Goal: Transaction & Acquisition: Purchase product/service

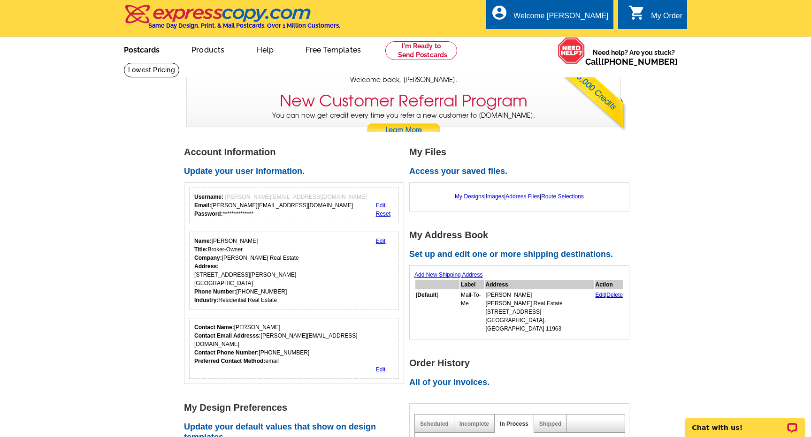
click at [155, 53] on link "Postcards" at bounding box center [142, 49] width 66 height 22
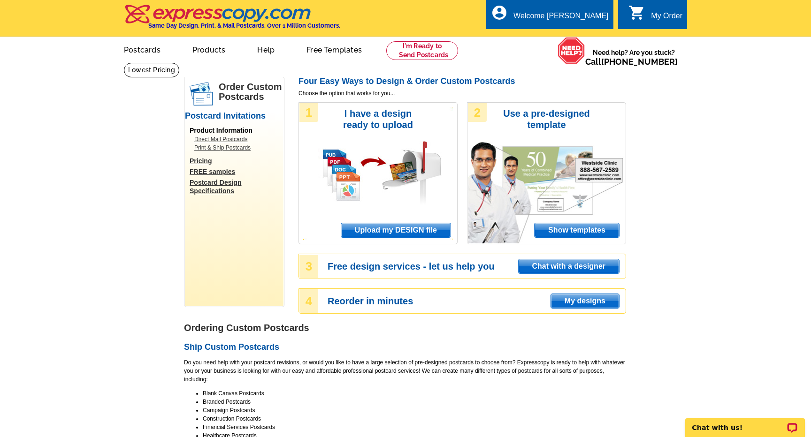
click at [426, 234] on span "Upload my DESIGN file" at bounding box center [395, 230] width 109 height 14
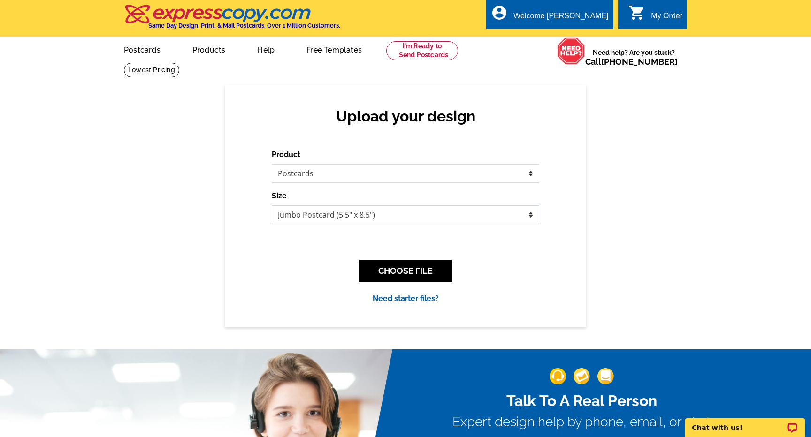
select select "3"
click at [404, 272] on button "CHOOSE FILE" at bounding box center [405, 271] width 93 height 22
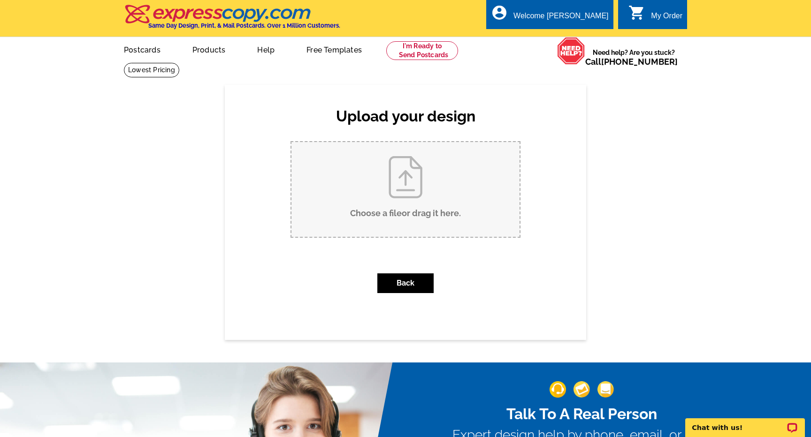
click at [395, 186] on input "Choose a file or drag it here ." at bounding box center [405, 189] width 228 height 95
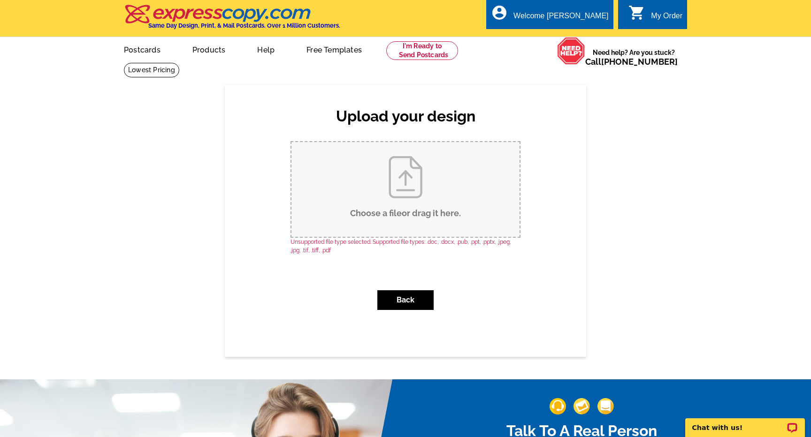
click at [410, 208] on input "Choose a file or drag it here ." at bounding box center [405, 189] width 228 height 95
type input "C:\fakepath\1.jpg"
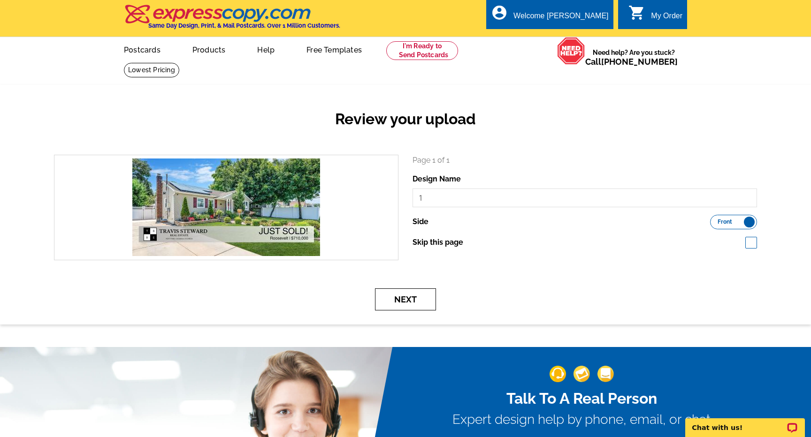
click at [414, 294] on button "Next" at bounding box center [405, 300] width 61 height 22
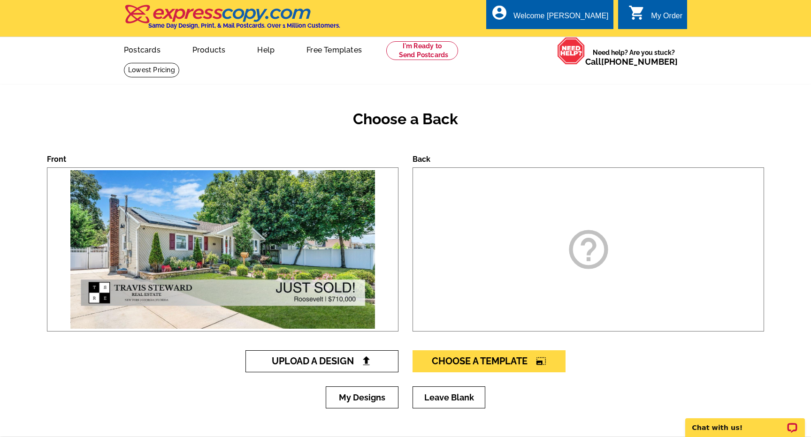
click at [350, 364] on span "Upload A Design" at bounding box center [322, 361] width 101 height 11
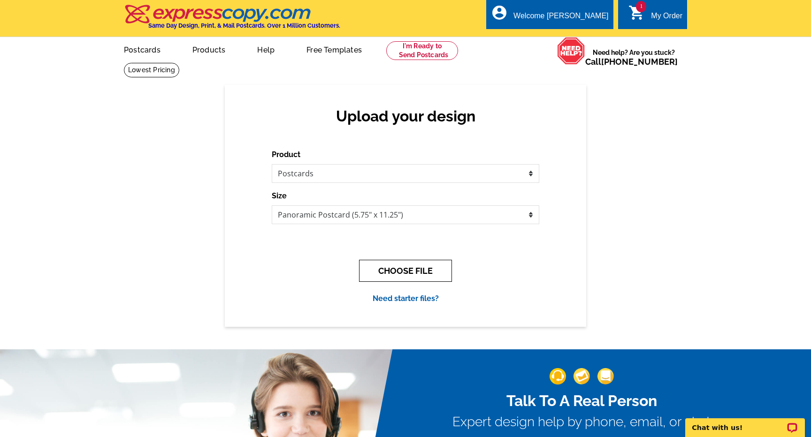
click at [404, 274] on button "CHOOSE FILE" at bounding box center [405, 271] width 93 height 22
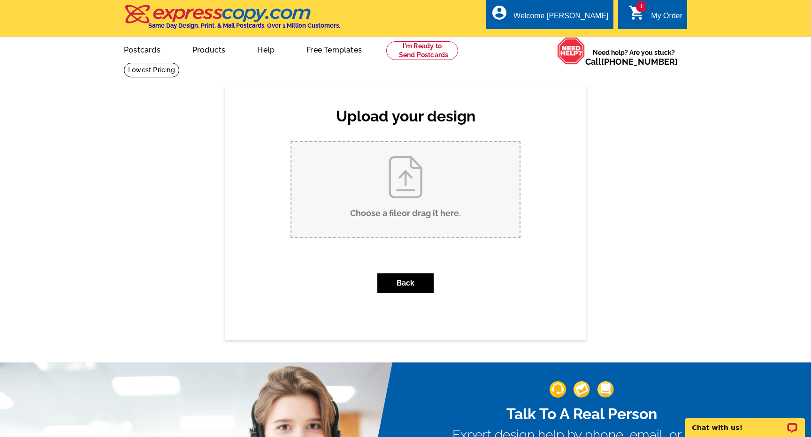
click at [396, 195] on input "Choose a file or drag it here ." at bounding box center [405, 189] width 228 height 95
type input "C:\fakepath\2.jpg"
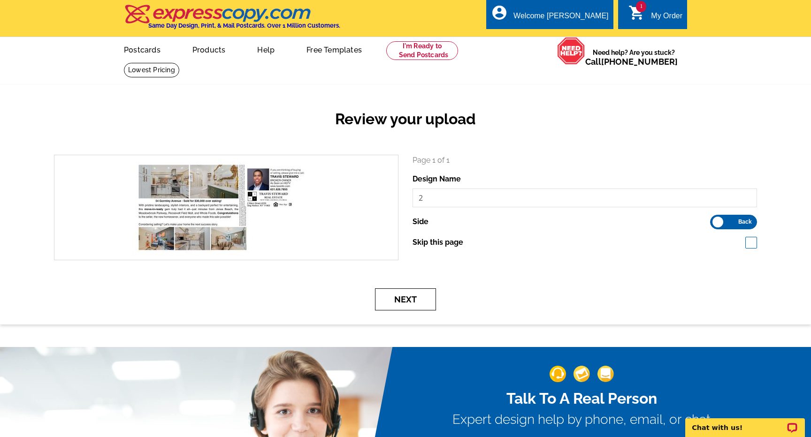
click at [426, 300] on button "Next" at bounding box center [405, 300] width 61 height 22
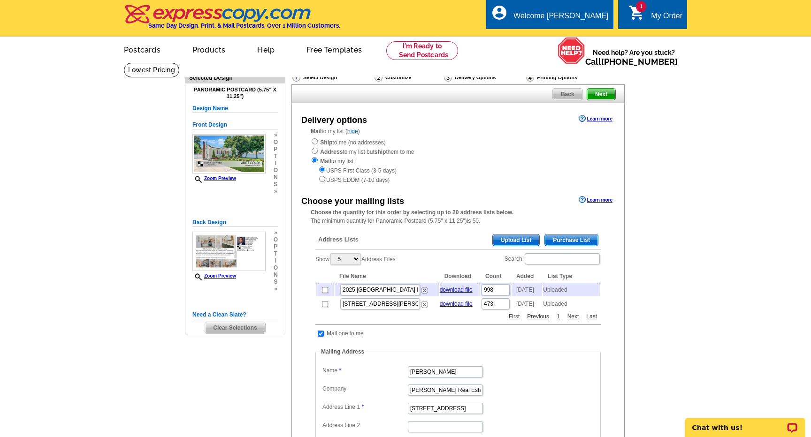
click at [519, 235] on span "Upload List" at bounding box center [516, 240] width 46 height 11
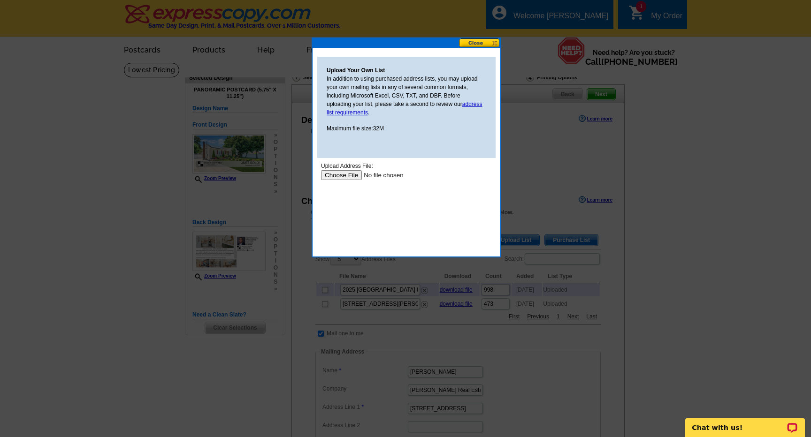
click at [347, 175] on input "file" at bounding box center [380, 175] width 119 height 10
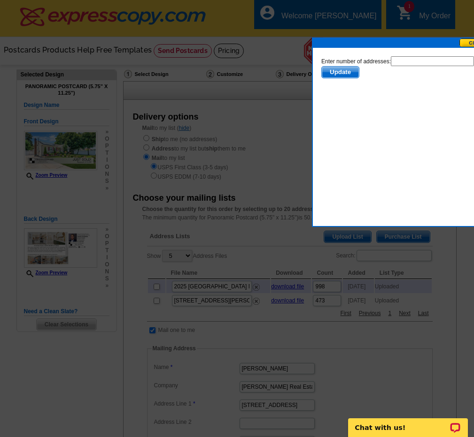
click at [419, 61] on input "text" at bounding box center [431, 61] width 83 height 10
type input "158"
click at [347, 73] on span "Update" at bounding box center [339, 72] width 37 height 11
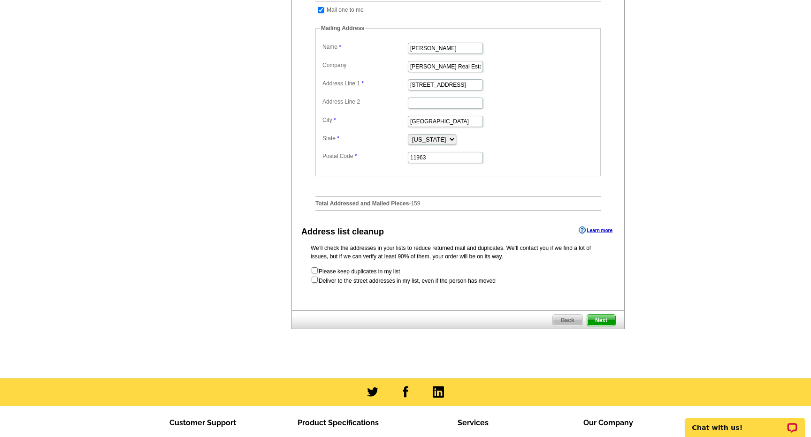
scroll to position [426, 0]
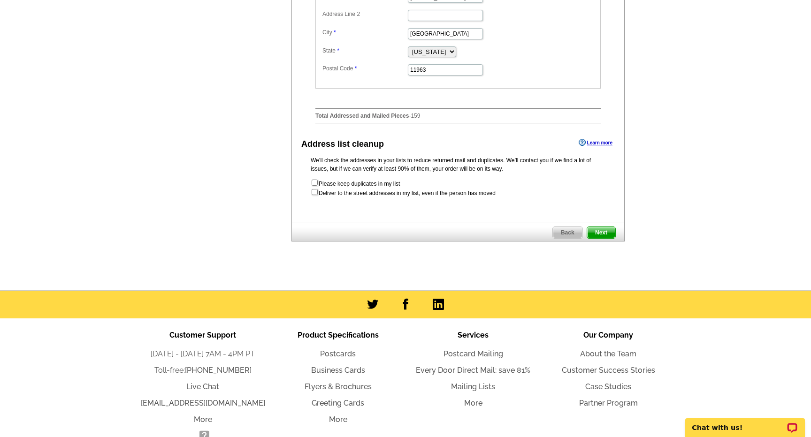
click at [603, 238] on span "Next" at bounding box center [601, 232] width 28 height 11
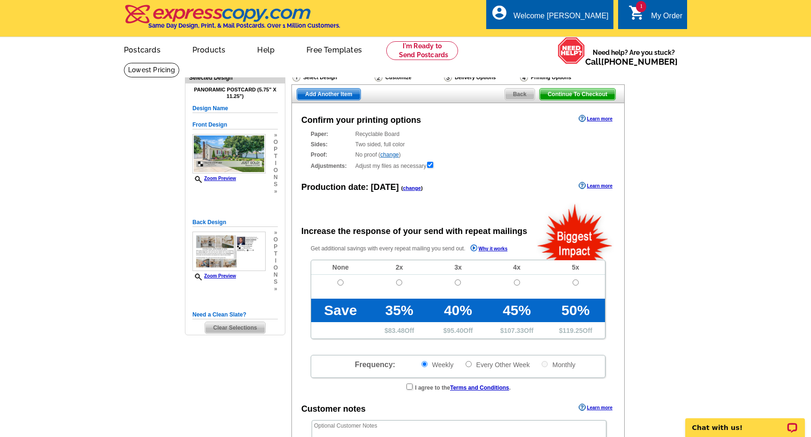
radio input "false"
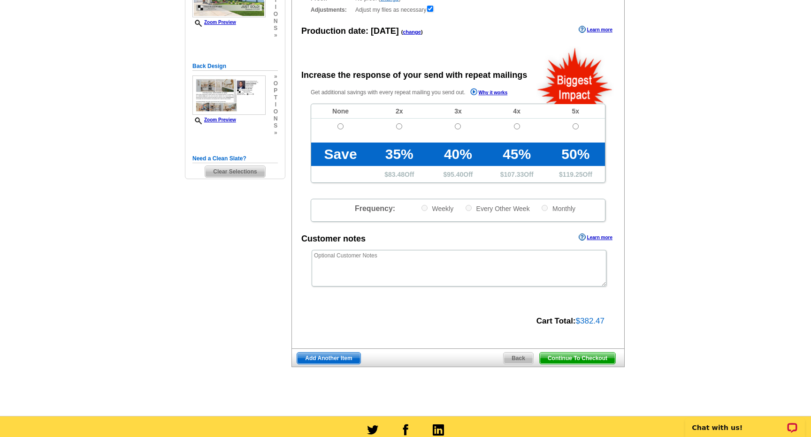
scroll to position [182, 0]
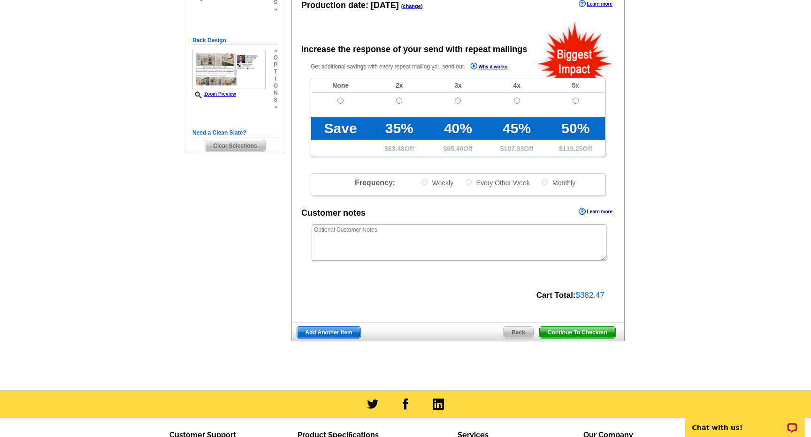
click at [571, 329] on span "Continue To Checkout" at bounding box center [578, 332] width 76 height 11
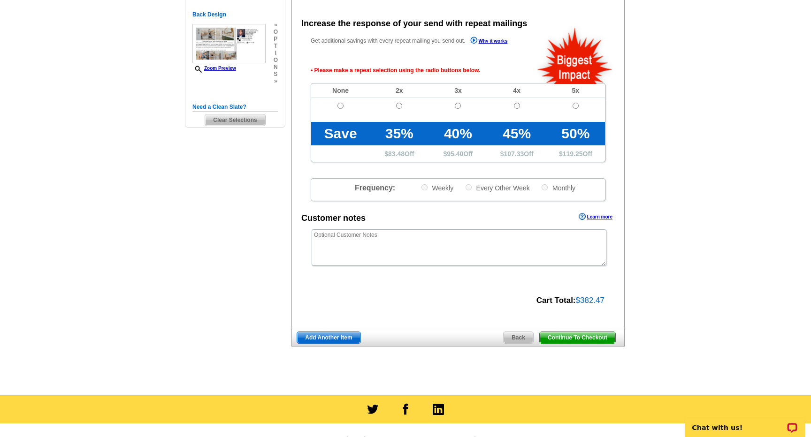
scroll to position [208, 0]
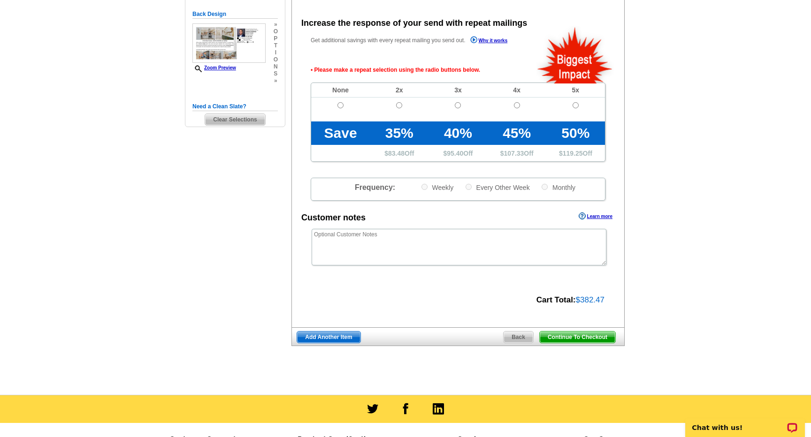
click at [342, 103] on input "radio" at bounding box center [340, 105] width 6 height 6
radio input "true"
click at [608, 334] on span "Continue To Checkout" at bounding box center [578, 337] width 76 height 11
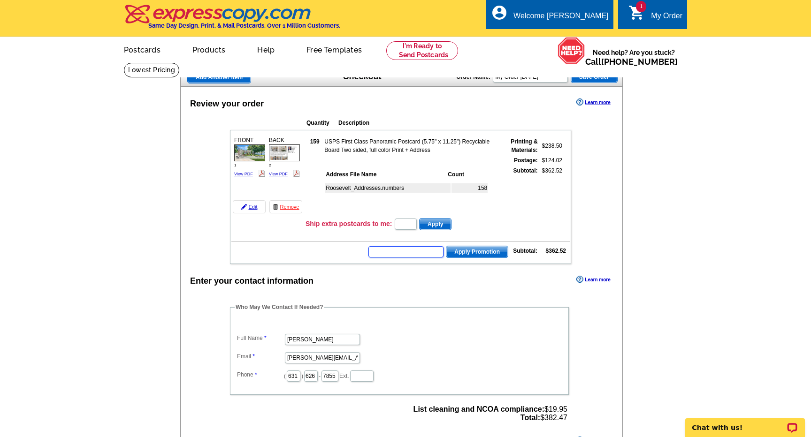
click at [399, 254] on input "text" at bounding box center [405, 251] width 75 height 11
type input "GROW1025"
click at [486, 255] on span "Apply Promotion" at bounding box center [476, 251] width 61 height 11
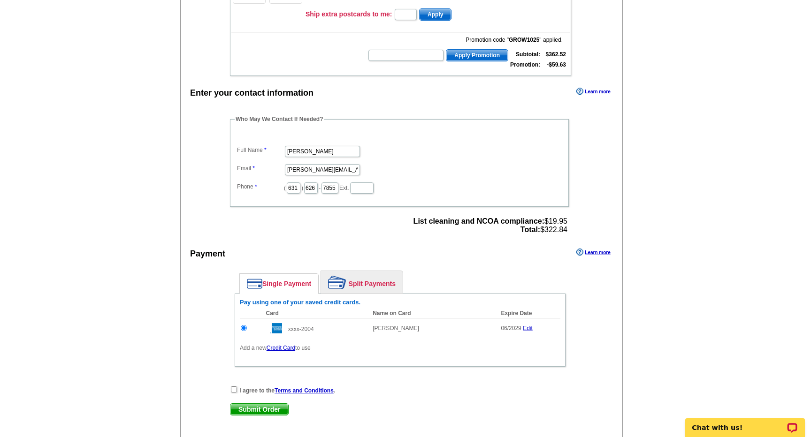
scroll to position [270, 0]
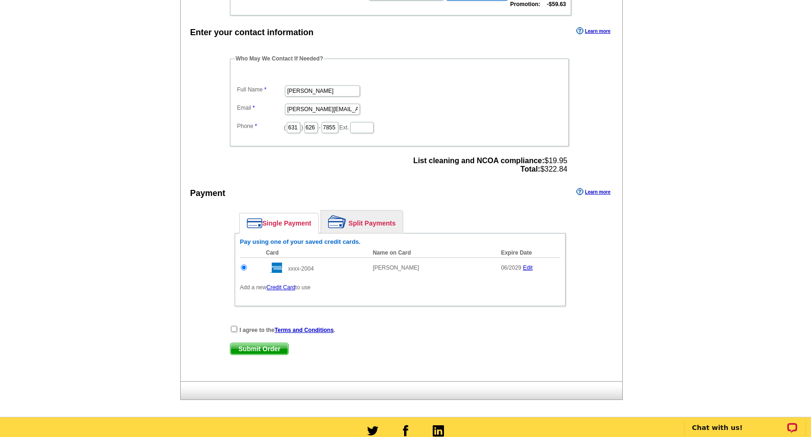
click at [237, 330] on div "I agree to the Terms and Conditions ." at bounding box center [400, 329] width 340 height 9
click at [234, 329] on input "checkbox" at bounding box center [234, 329] width 6 height 6
checkbox input "true"
click at [245, 345] on span "Submit Order" at bounding box center [259, 349] width 58 height 11
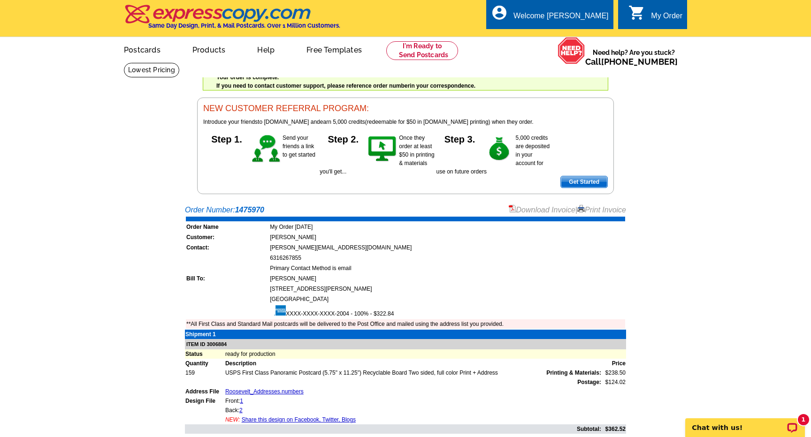
click at [550, 209] on link "Download Invoice" at bounding box center [542, 210] width 67 height 8
